Goal: Use online tool/utility: Use online tool/utility

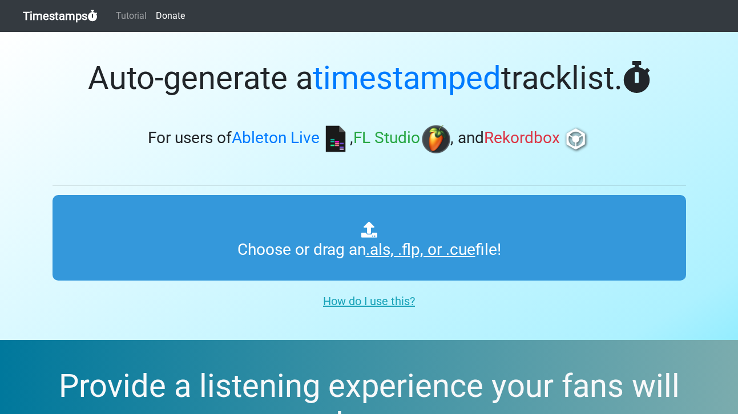
type input "C:\fakepath\HFR 506.als"
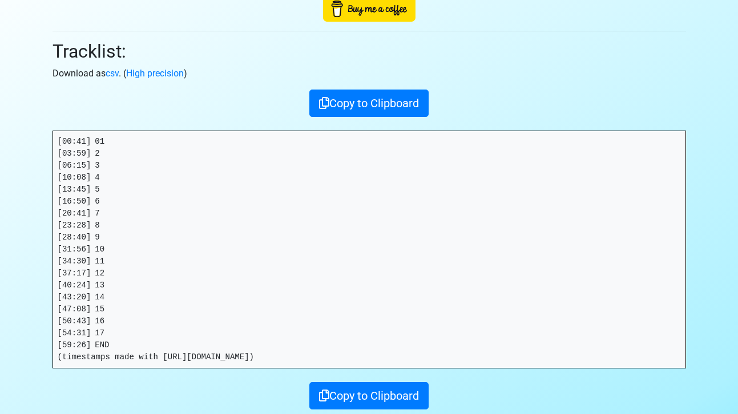
scroll to position [183, 0]
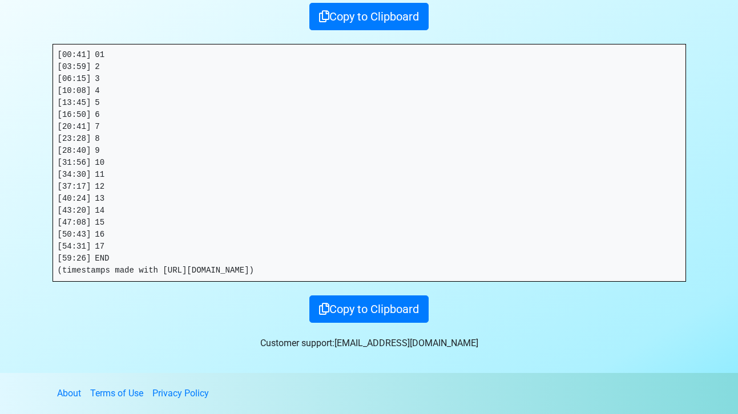
click at [89, 259] on pre "[00:41] 01 [03:59] 2 [06:15] 3 [10:08] 4 [13:45] 5 [16:50] 6 [20:41] 7 [23:28] …" at bounding box center [369, 163] width 632 height 237
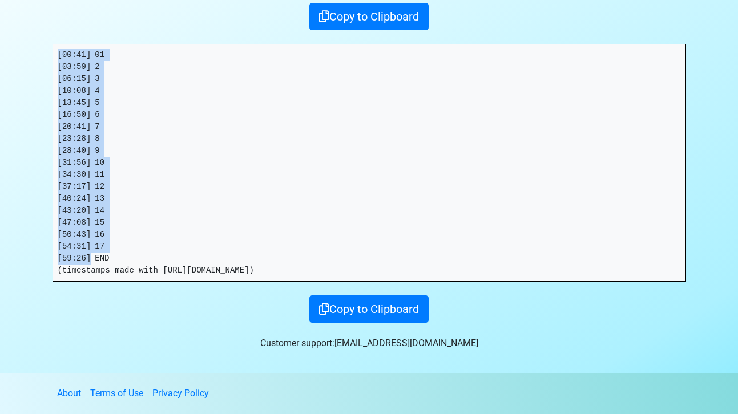
drag, startPoint x: 90, startPoint y: 259, endPoint x: 39, endPoint y: 57, distance: 208.9
click at [39, 55] on section "Thanks for using Timestamps! Tracklist: Download as csv . ( High precision ) Co…" at bounding box center [369, 111] width 738 height 525
copy pre "[00:41] 01 [03:59] 2 [06:15] 3 [10:08] 4 [13:45] 5 [16:50] 6 [20:41] 7 [23:28] …"
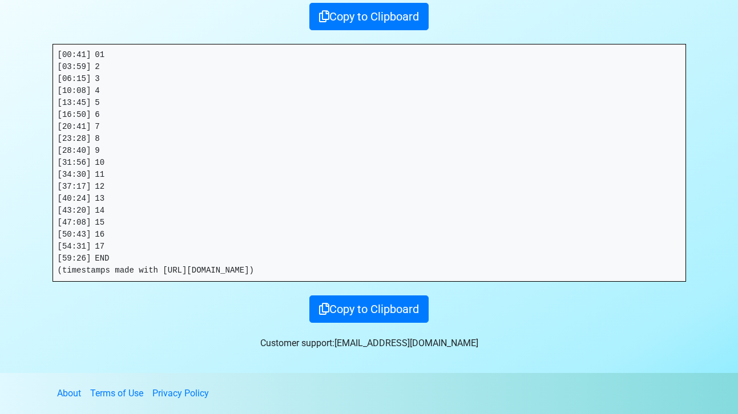
click at [127, 248] on pre "[00:41] 01 [03:59] 2 [06:15] 3 [10:08] 4 [13:45] 5 [16:50] 6 [20:41] 7 [23:28] …" at bounding box center [369, 163] width 632 height 237
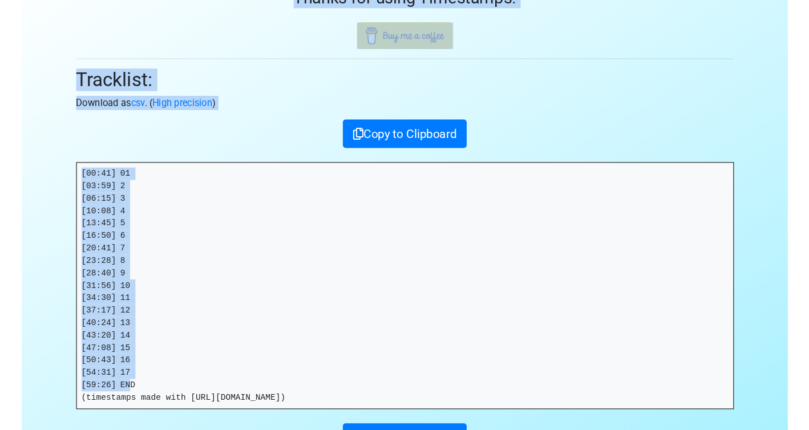
scroll to position [0, 0]
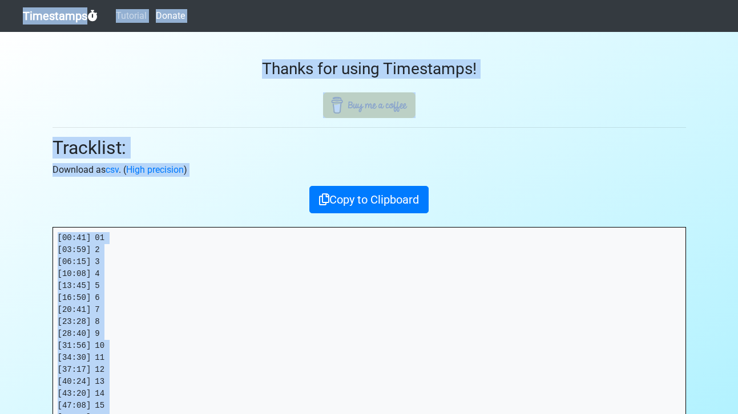
drag, startPoint x: 106, startPoint y: 259, endPoint x: 15, endPoint y: -26, distance: 299.5
click at [15, 0] on html "Timestamps Tutorial Donate Thanks for using Timestamps! Tracklist: Download as …" at bounding box center [369, 299] width 738 height 598
copy body "Timestamps Tutorial Donate Thanks for using Timestamps! Tracklist: Download as …"
